Goal: Find specific page/section: Find specific page/section

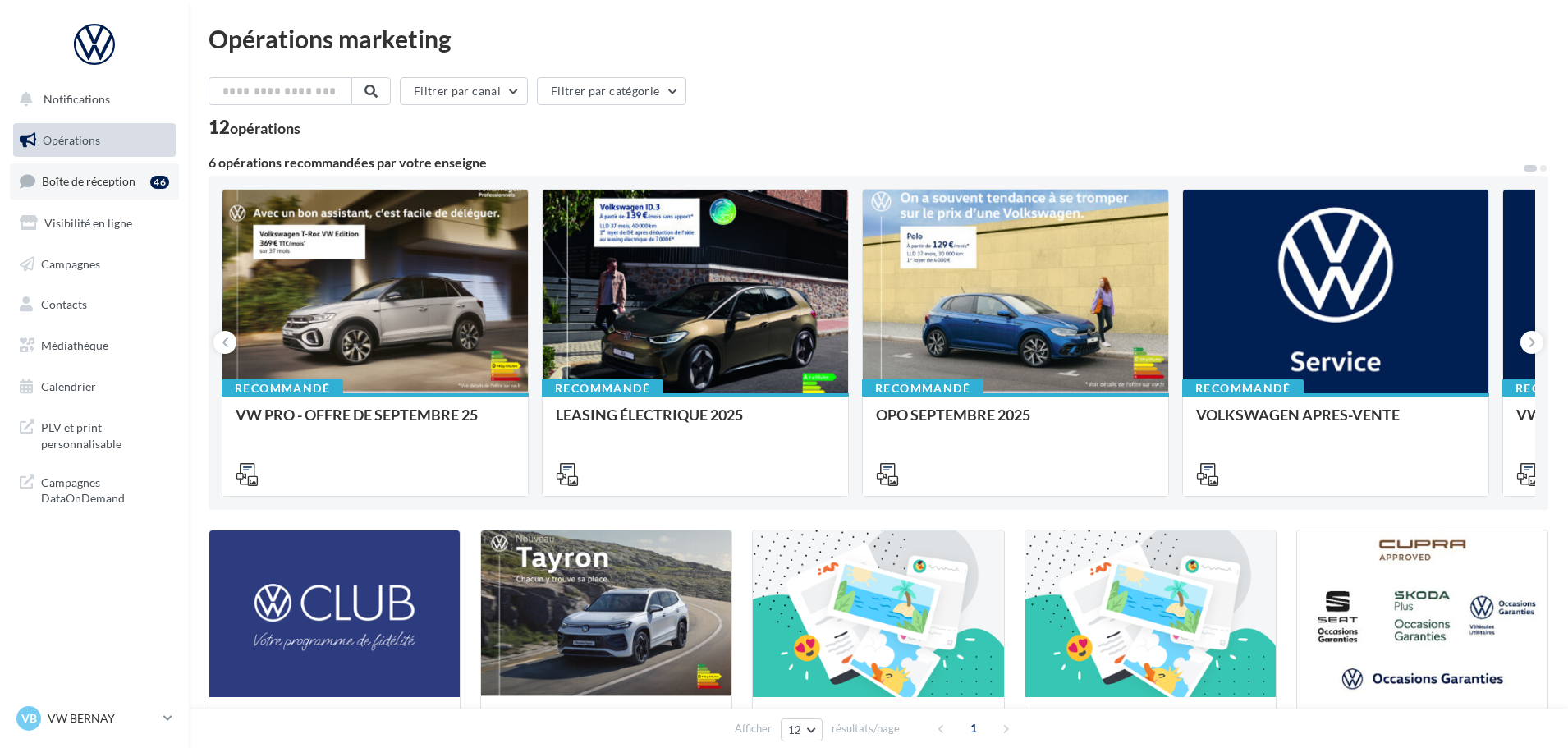
click at [116, 186] on span "Boîte de réception" at bounding box center [89, 181] width 93 height 14
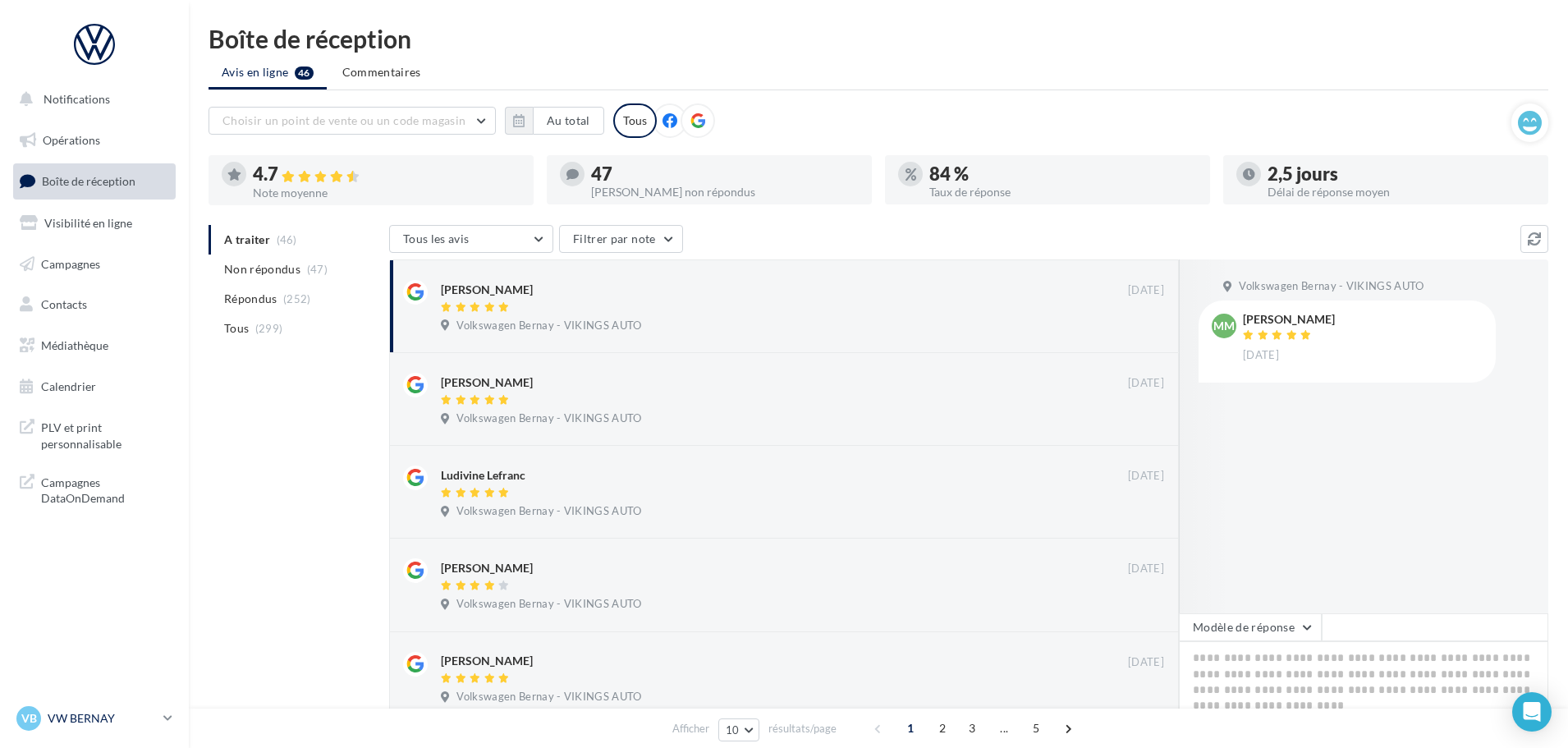
click at [97, 723] on p "VW BERNAY" at bounding box center [102, 719] width 109 height 17
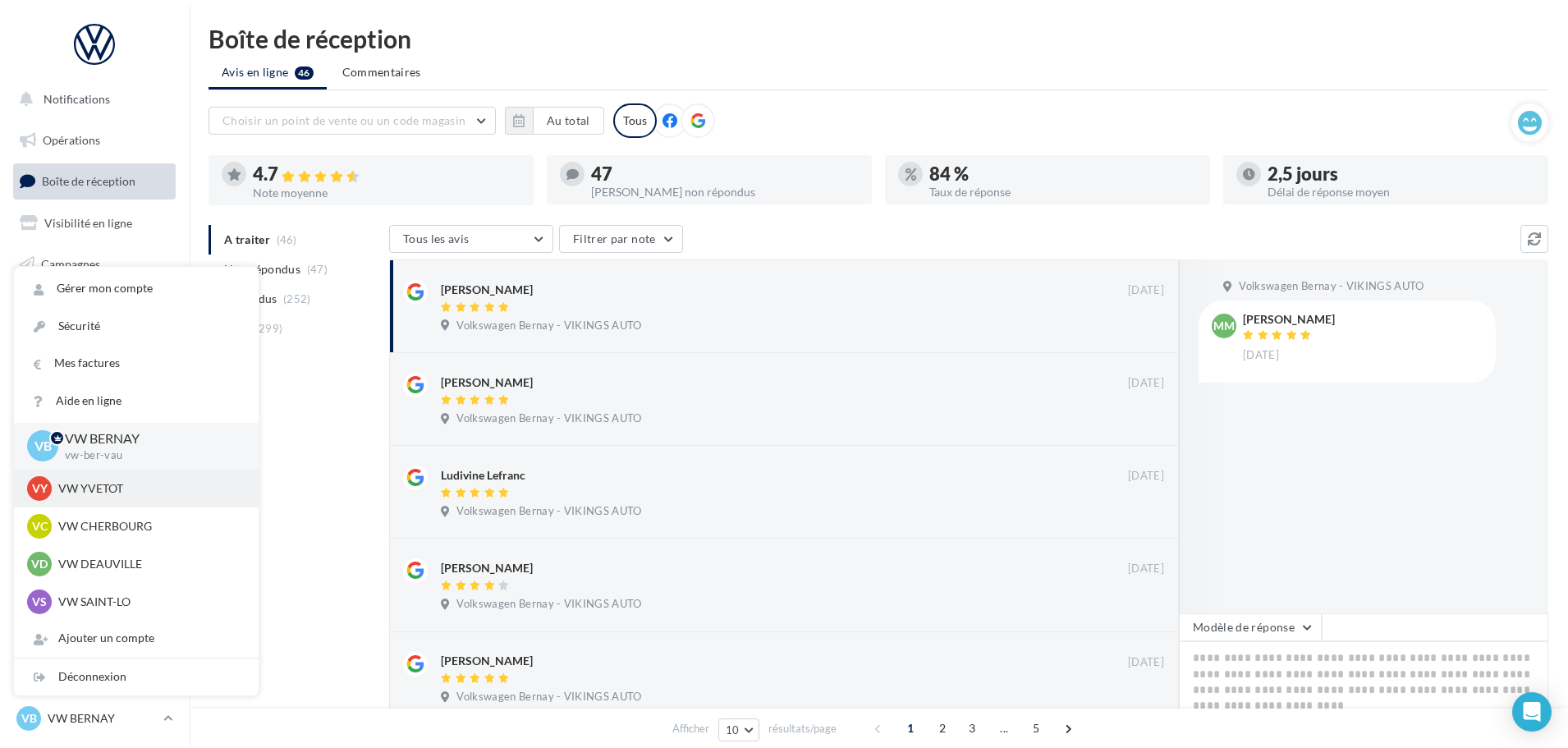
click at [102, 492] on p "VW YVETOT" at bounding box center [149, 489] width 181 height 17
